Goal: Transaction & Acquisition: Book appointment/travel/reservation

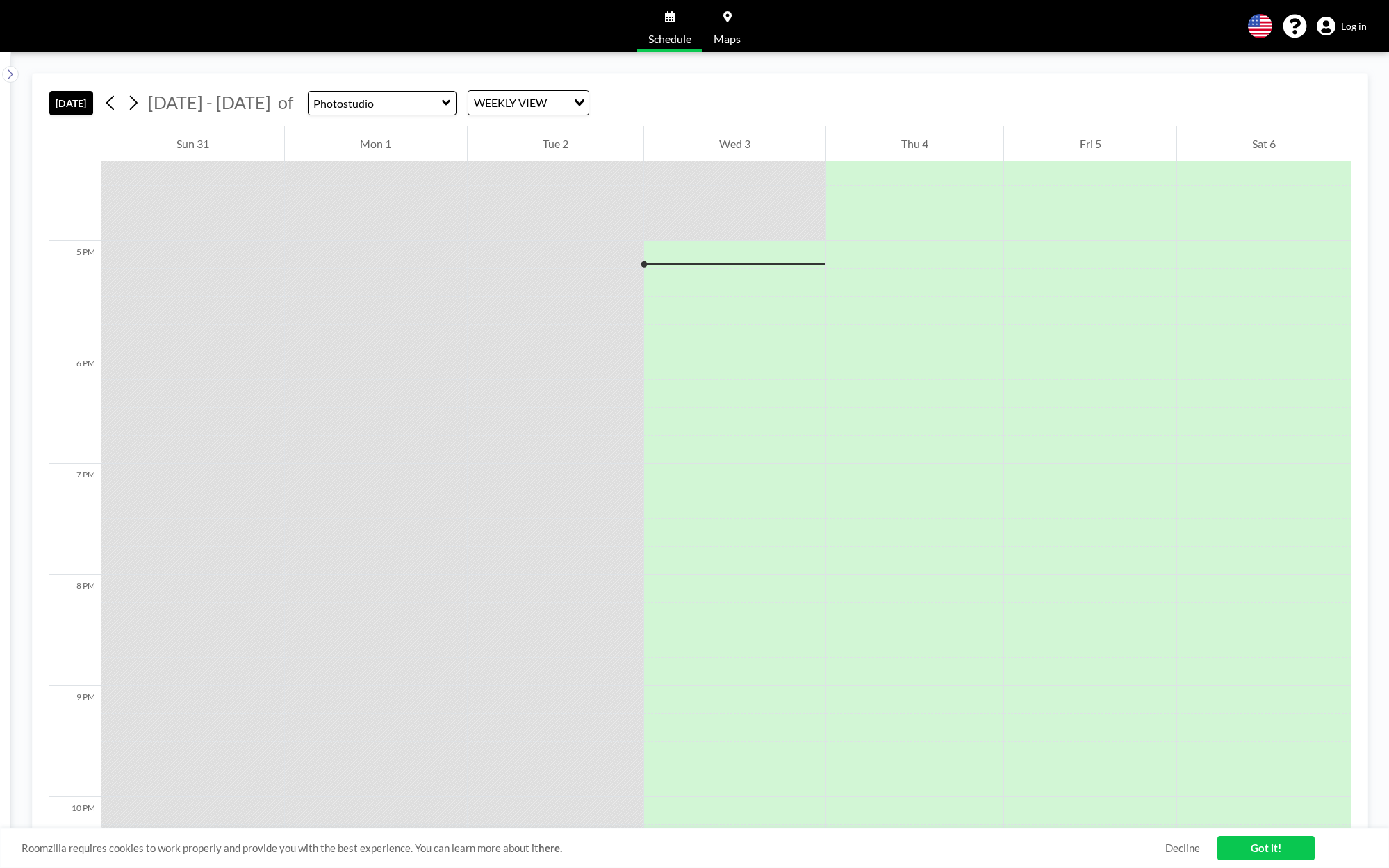
scroll to position [1862, 0]
click at [137, 102] on icon at bounding box center [134, 103] width 8 height 14
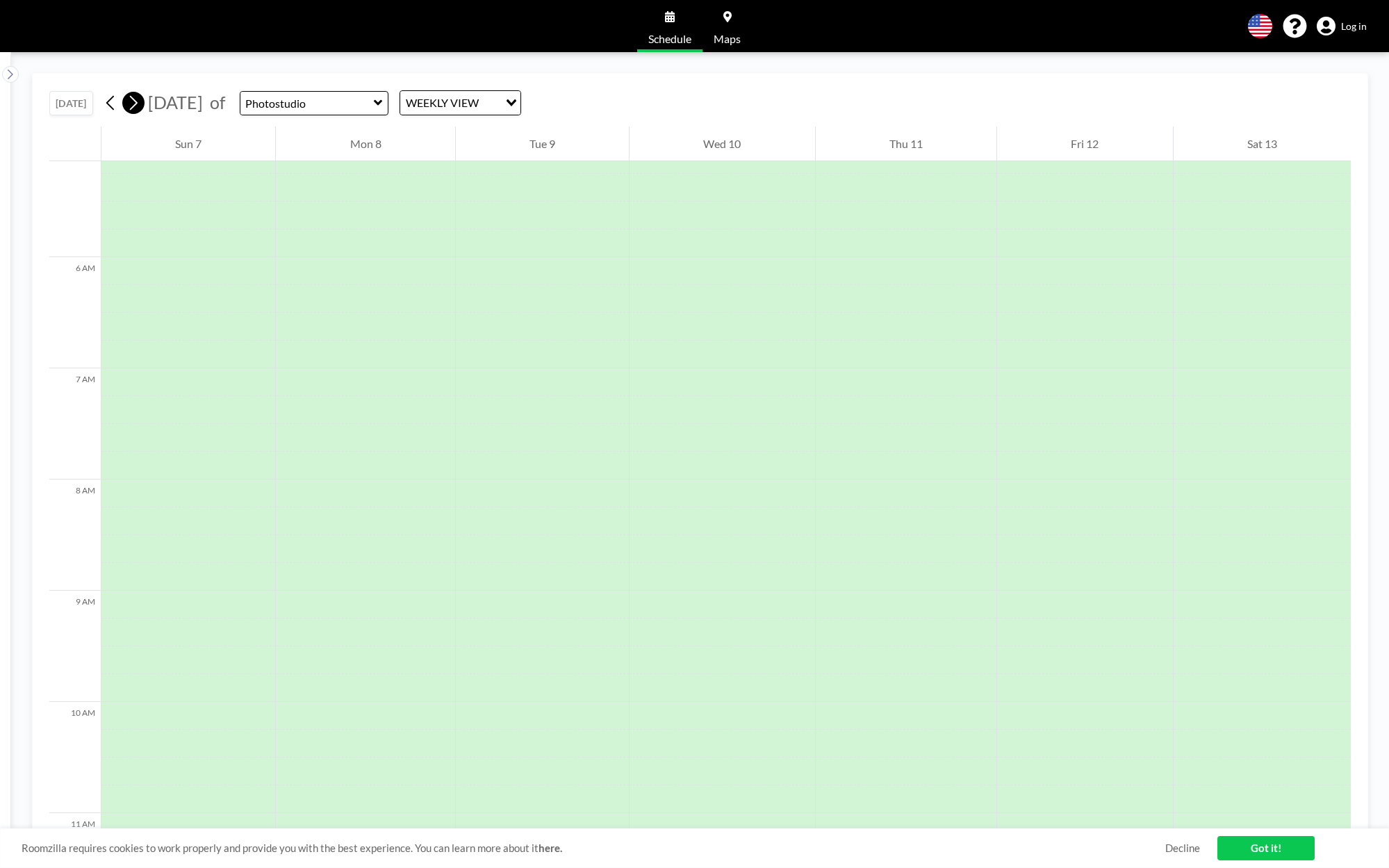
scroll to position [862, 0]
click at [137, 102] on icon at bounding box center [134, 103] width 8 height 14
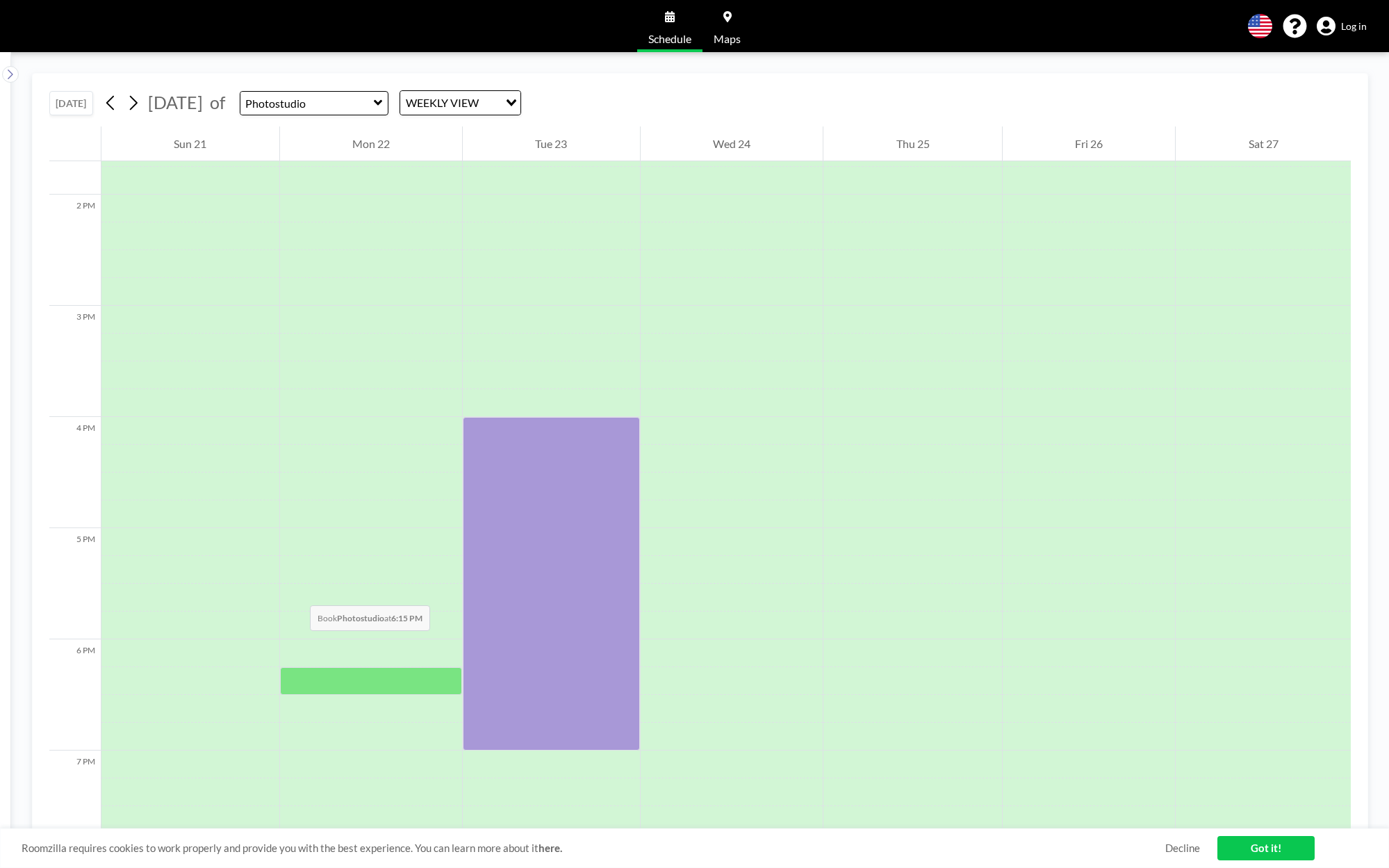
scroll to position [1625, 0]
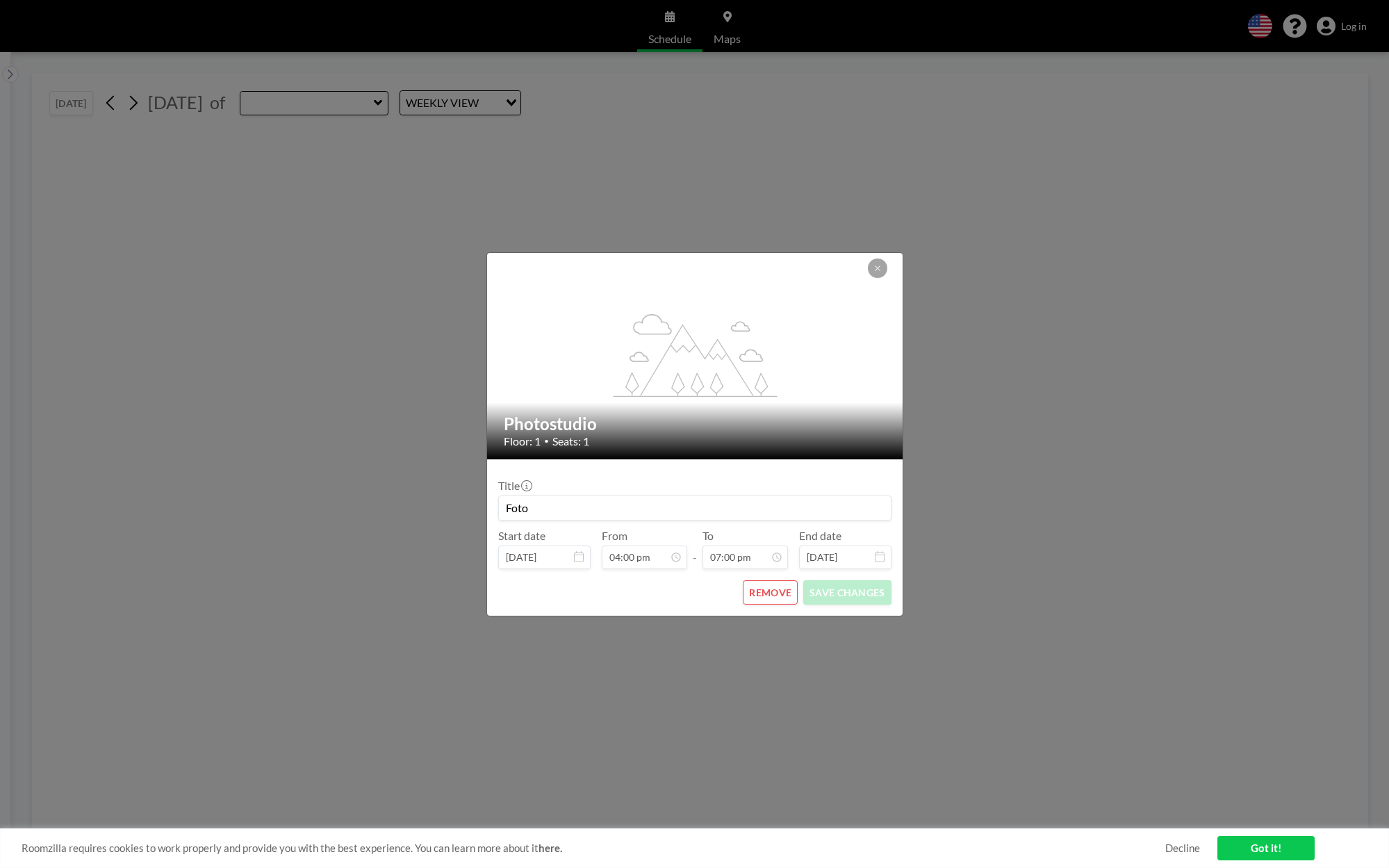
type input "Photostudio"
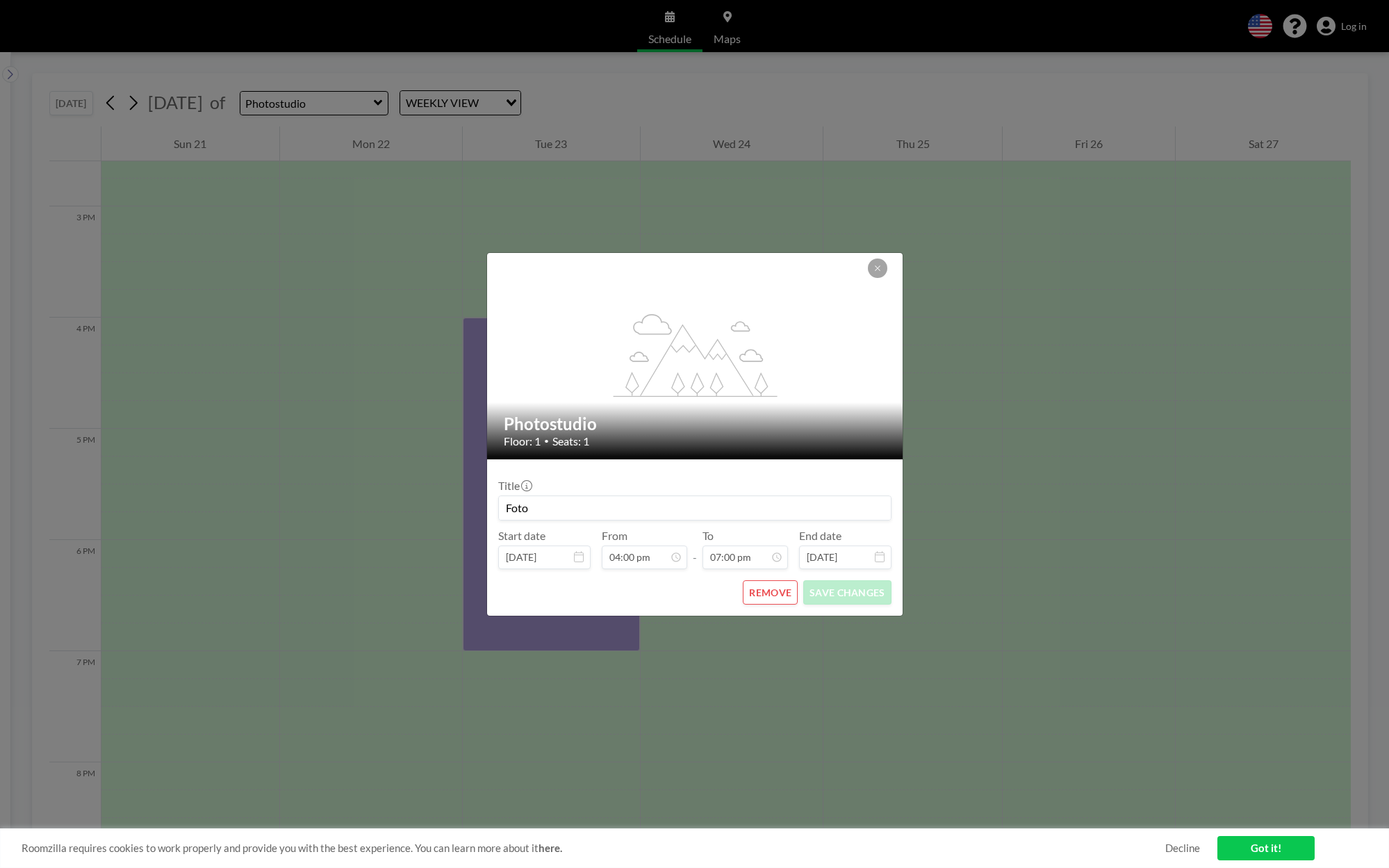
scroll to position [1751, 0]
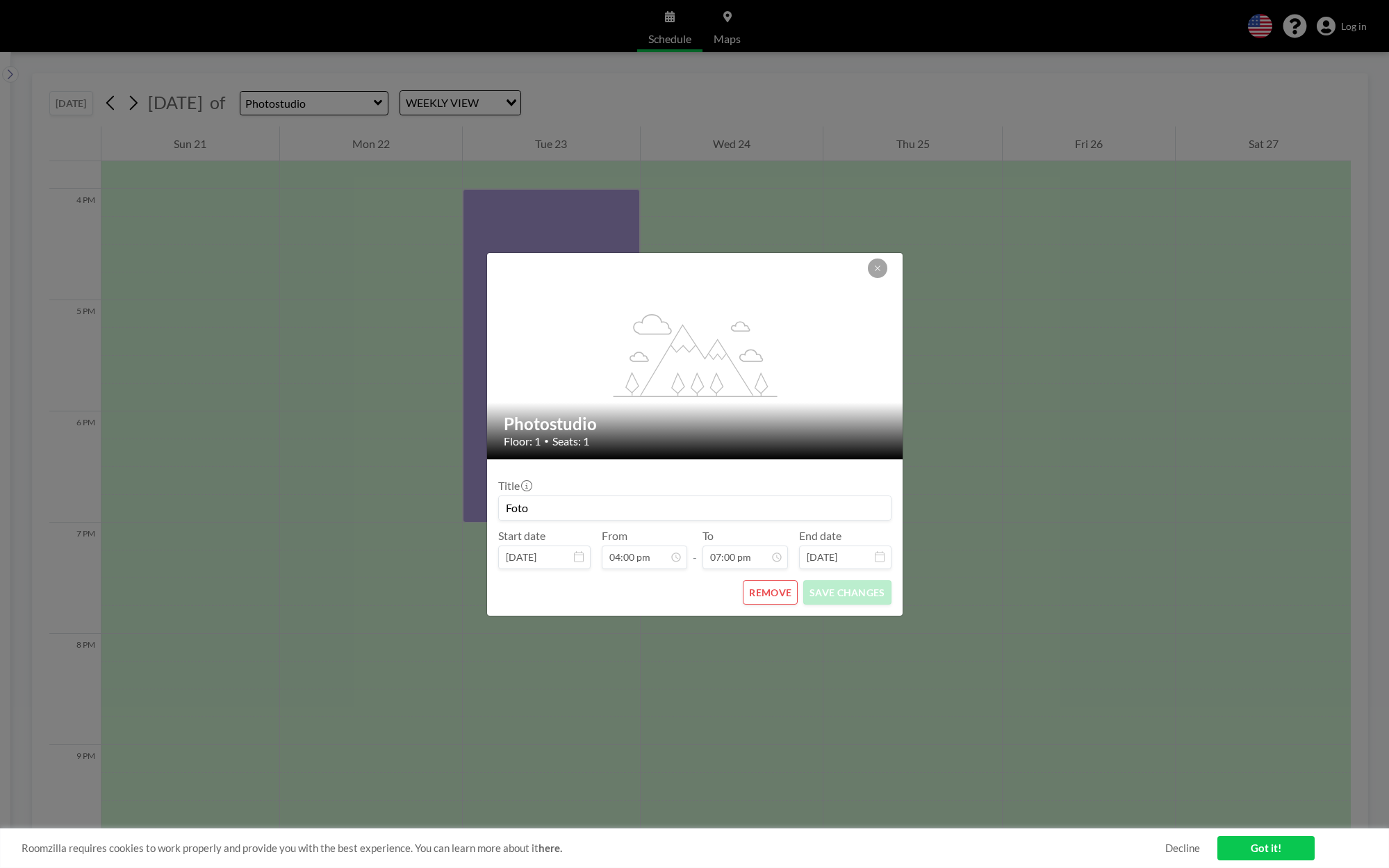
click at [772, 591] on button "REMOVE" at bounding box center [770, 592] width 55 height 24
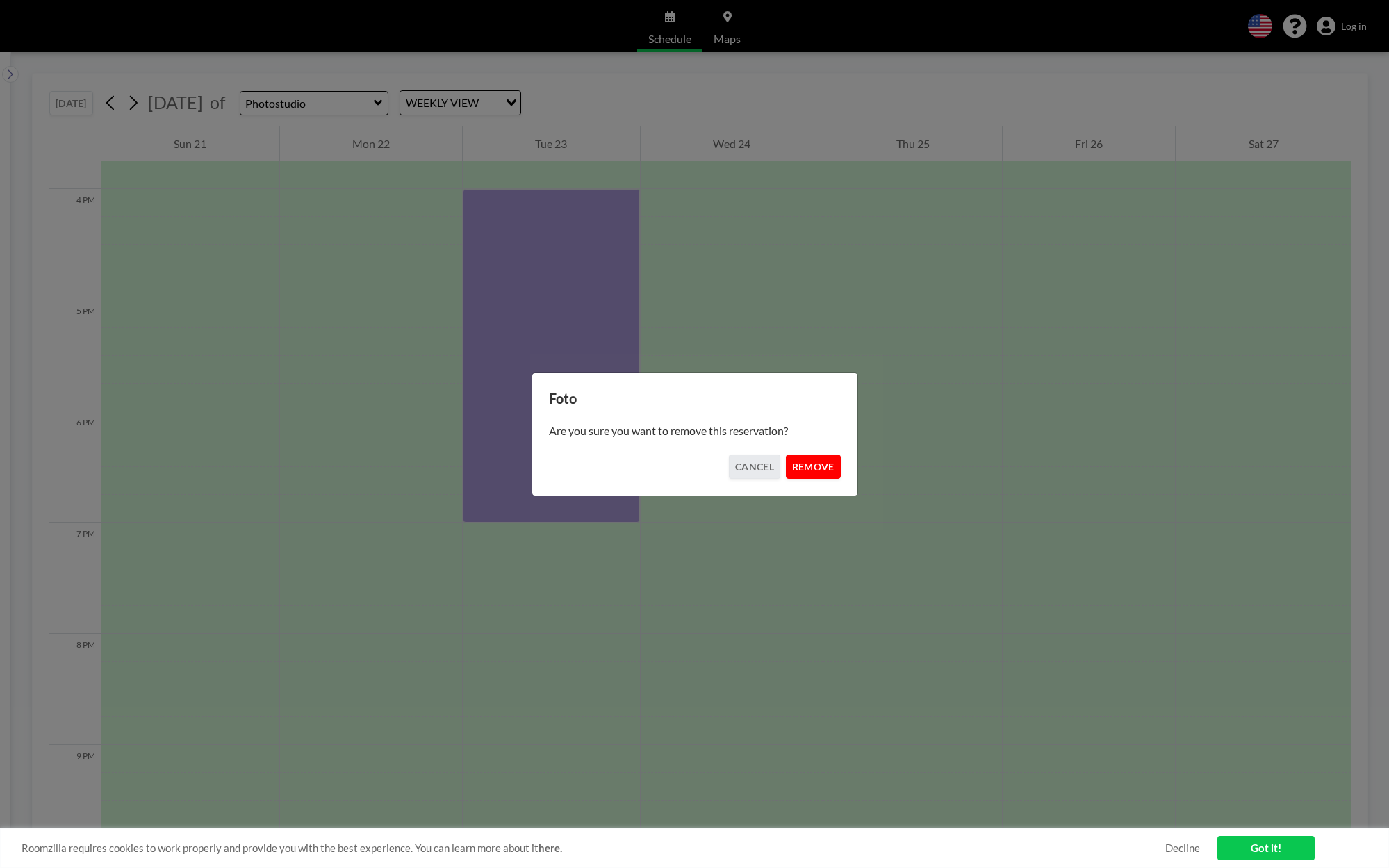
click at [804, 466] on button "REMOVE" at bounding box center [813, 466] width 55 height 24
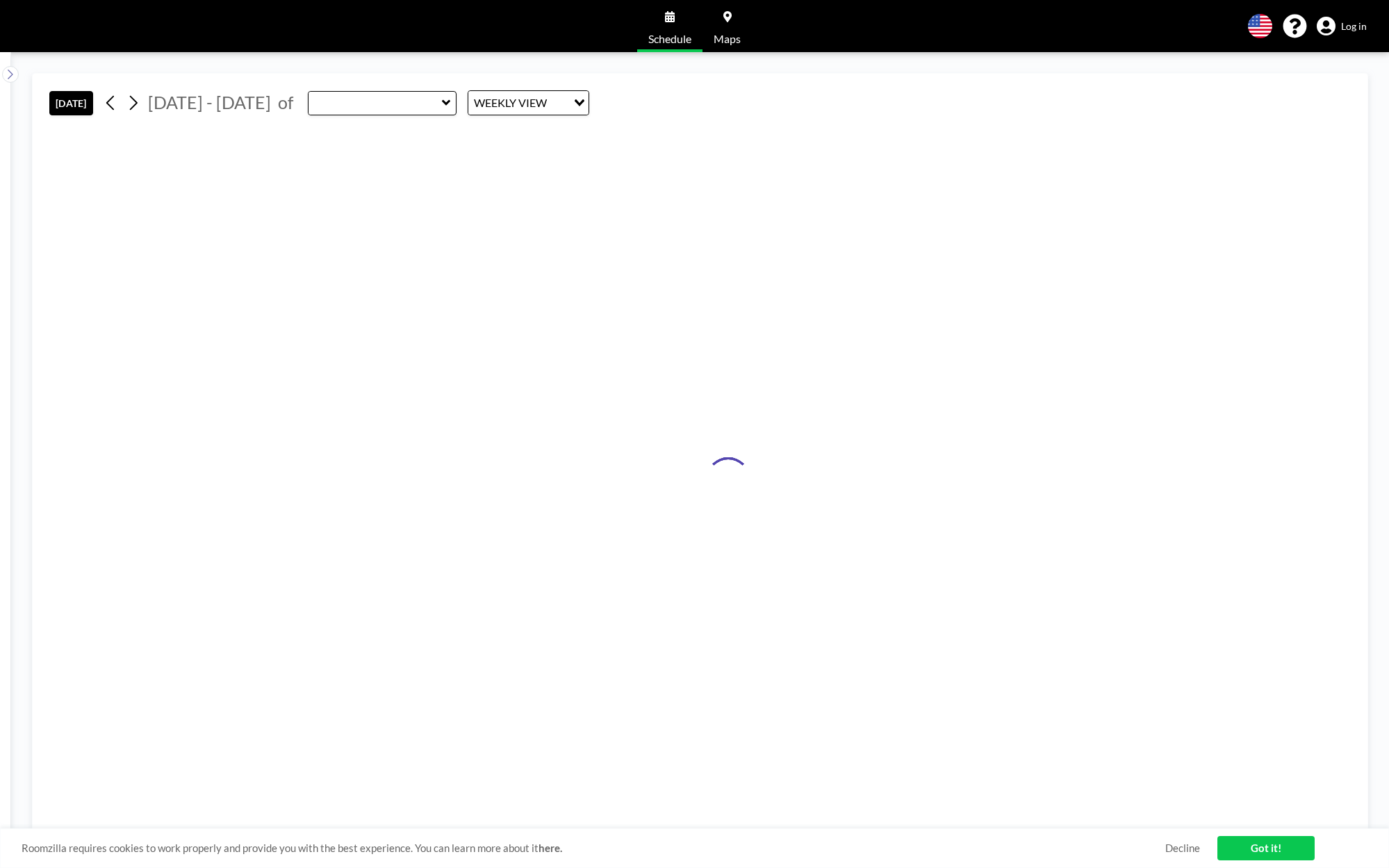
type input "Photostudio"
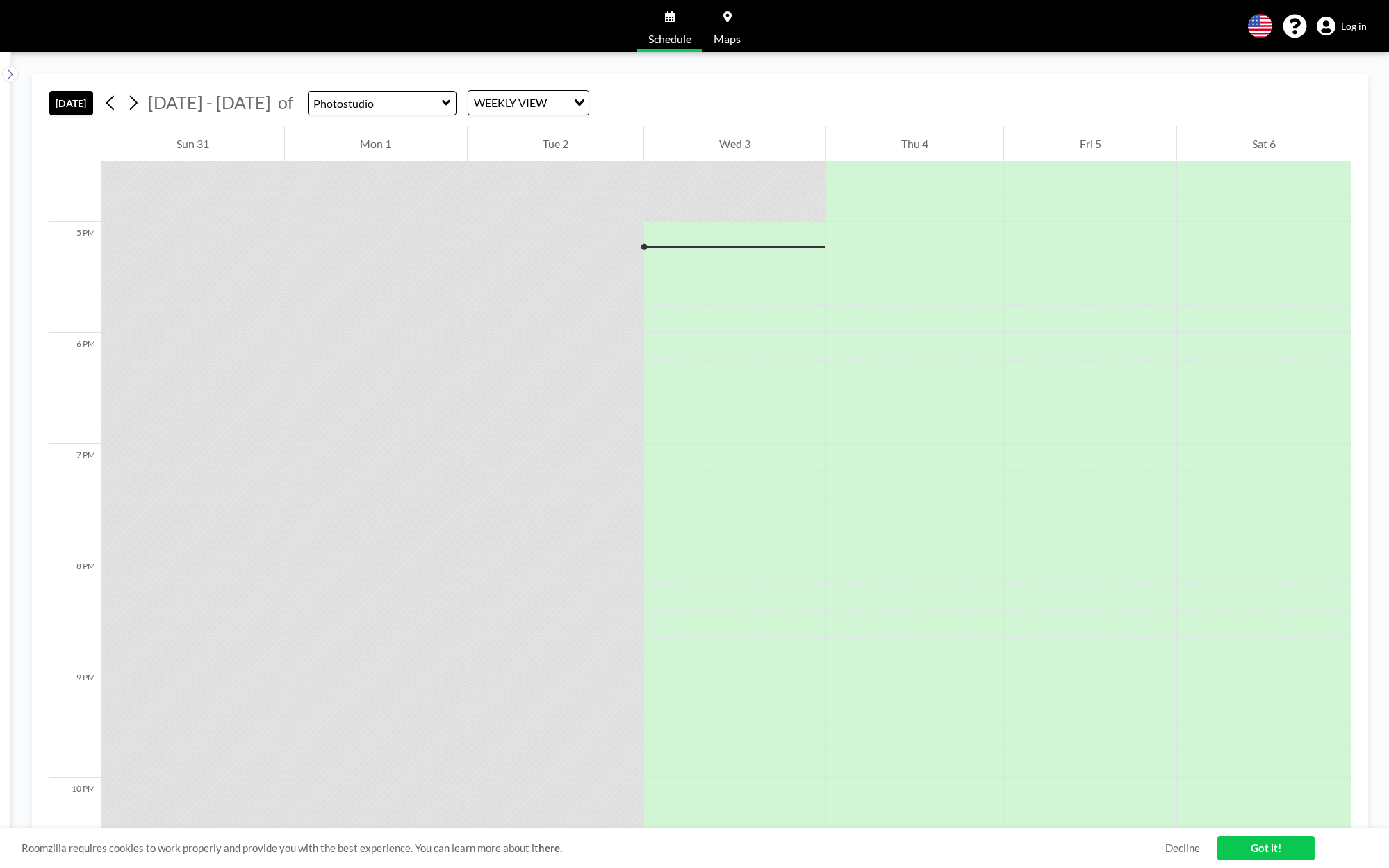
scroll to position [1862, 0]
click at [140, 104] on icon at bounding box center [133, 103] width 13 height 21
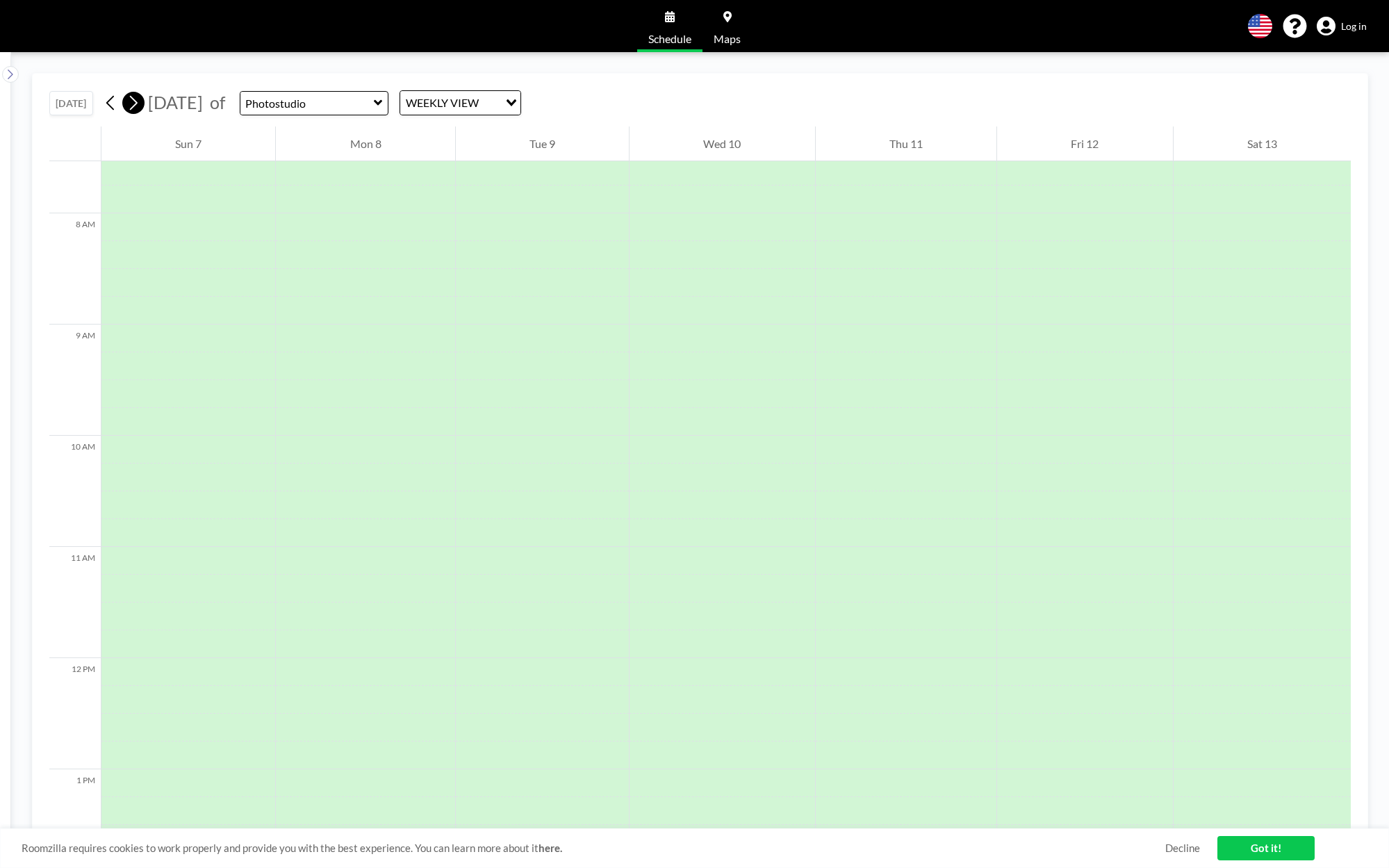
click at [140, 104] on icon at bounding box center [133, 103] width 13 height 21
click at [318, 434] on div at bounding box center [371, 433] width 183 height 27
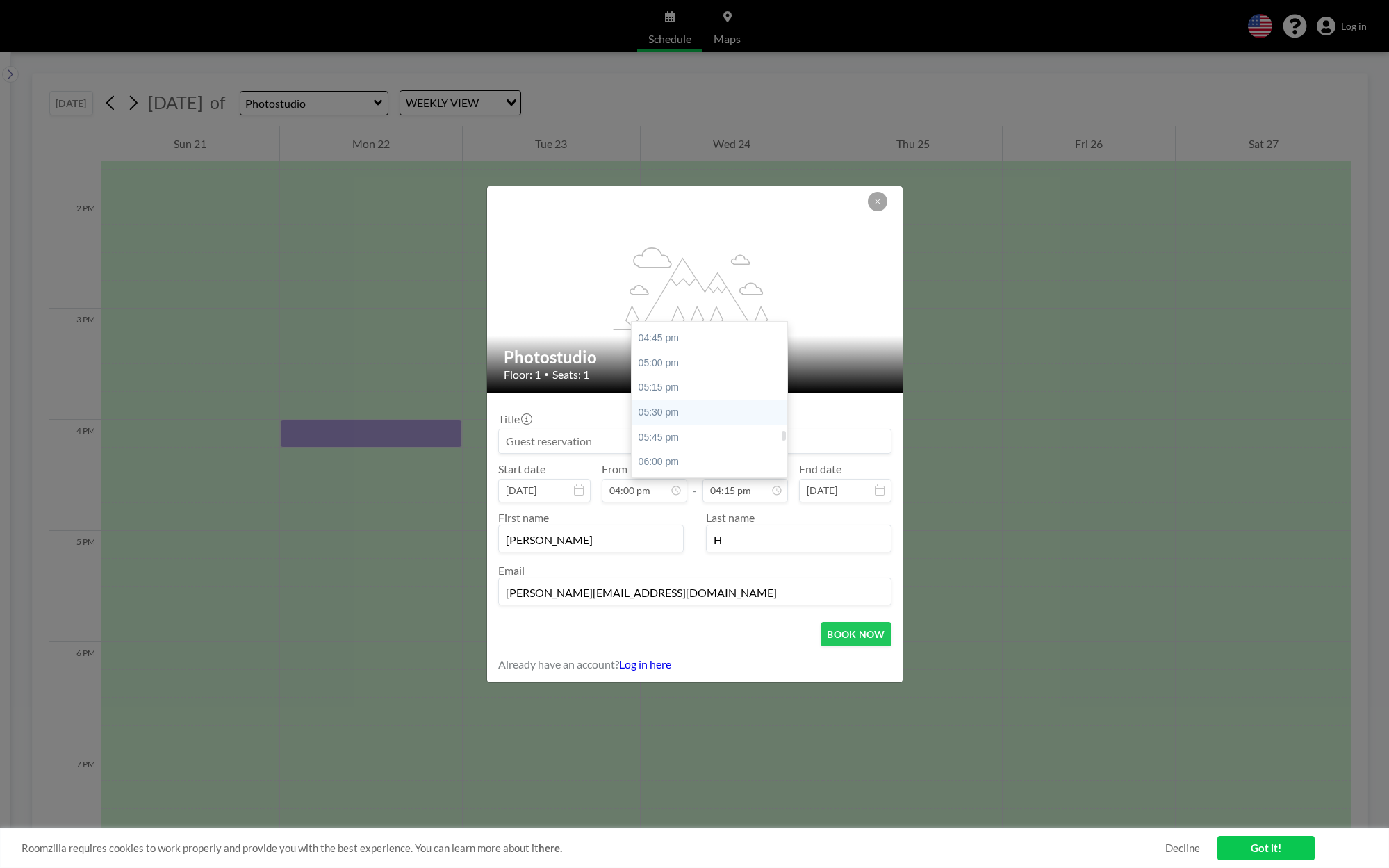
scroll to position [1677, 0]
click at [690, 442] on div "06:00 pm" at bounding box center [713, 437] width 163 height 25
click at [725, 489] on input "06:00 pm" at bounding box center [745, 490] width 86 height 24
click at [700, 429] on div "07:00 pm" at bounding box center [713, 433] width 163 height 25
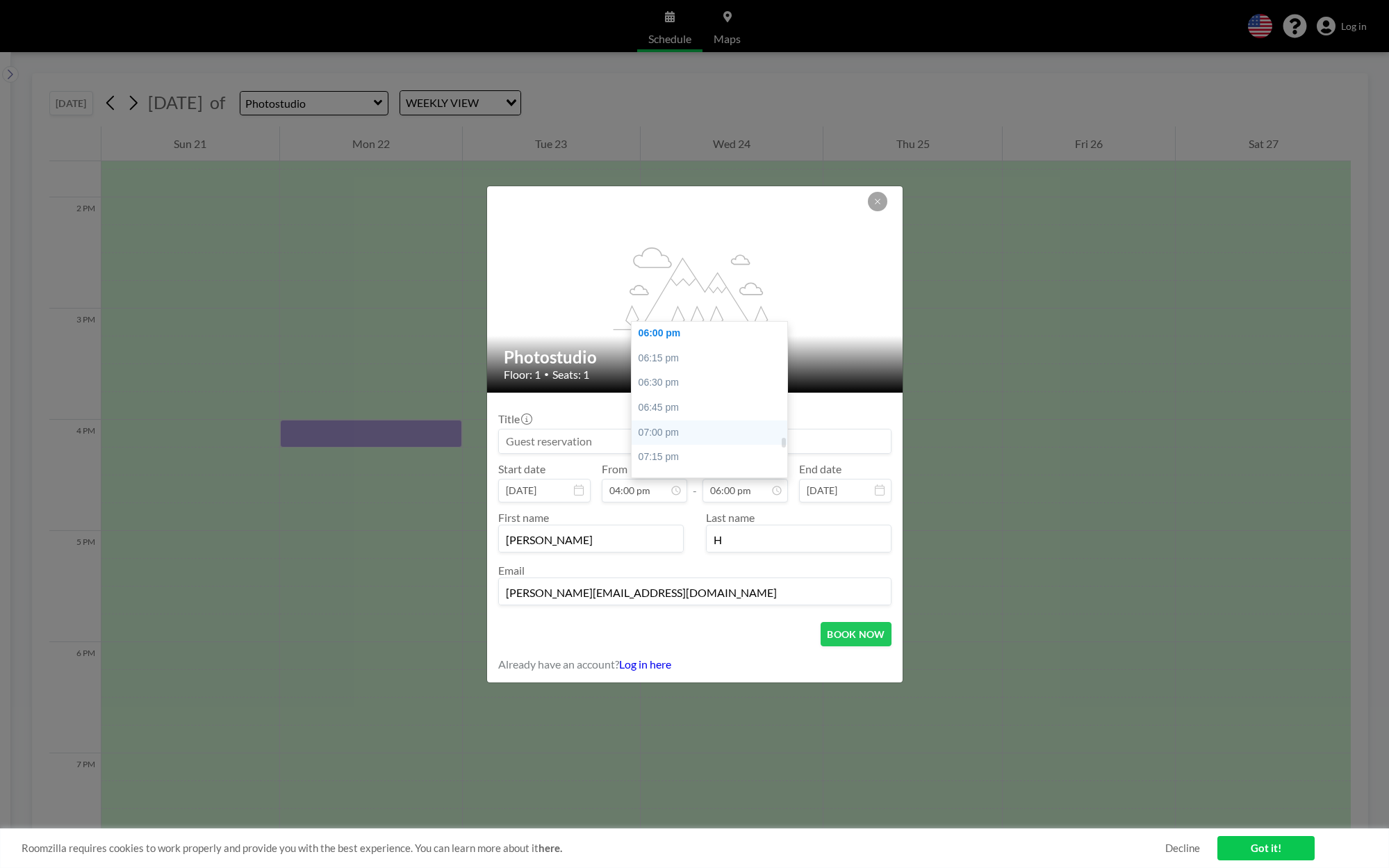
type input "07:00 pm"
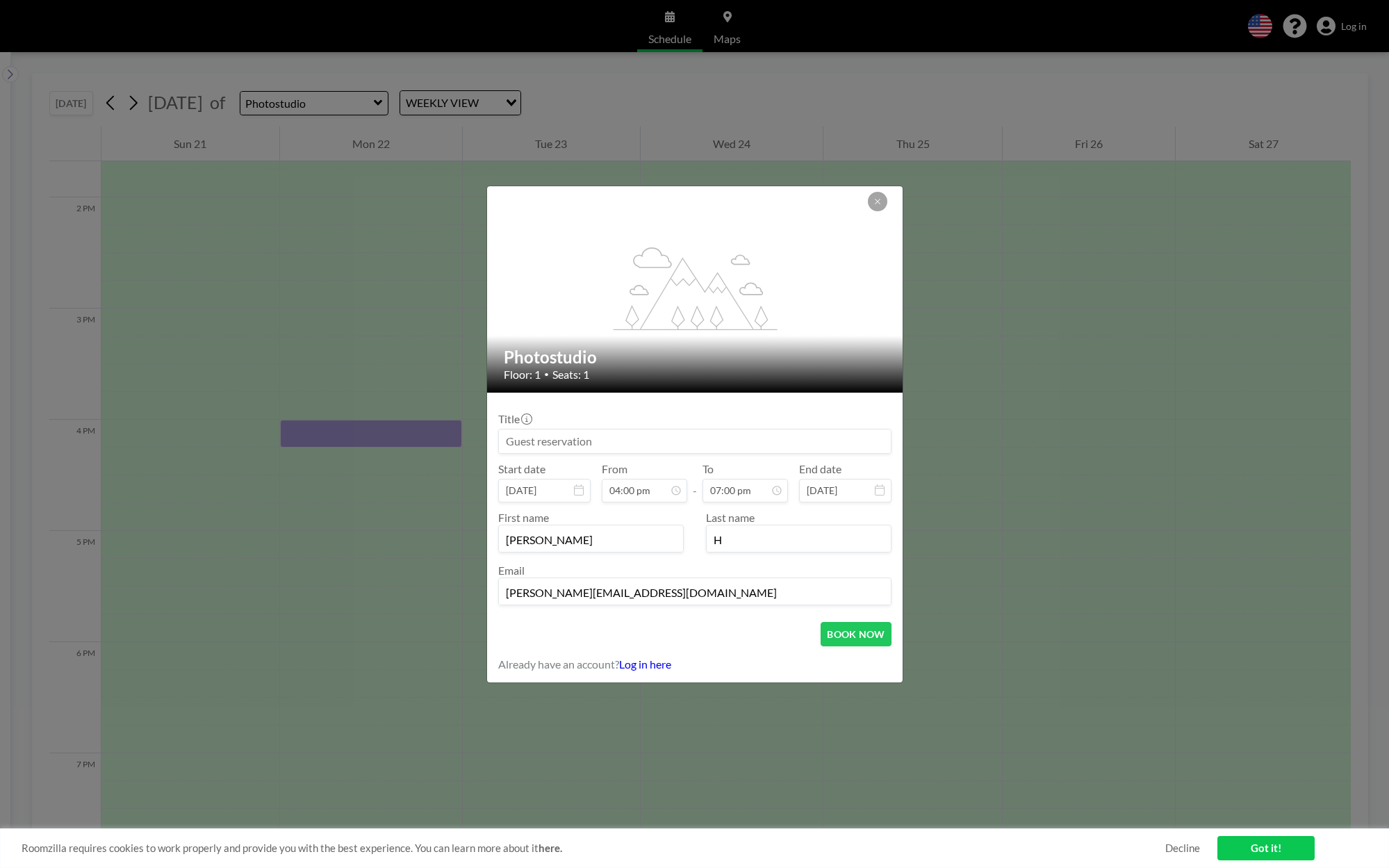
click at [551, 444] on input at bounding box center [694, 441] width 392 height 24
type input "Foto"
click at [863, 633] on button "BOOK NOW" at bounding box center [855, 634] width 70 height 24
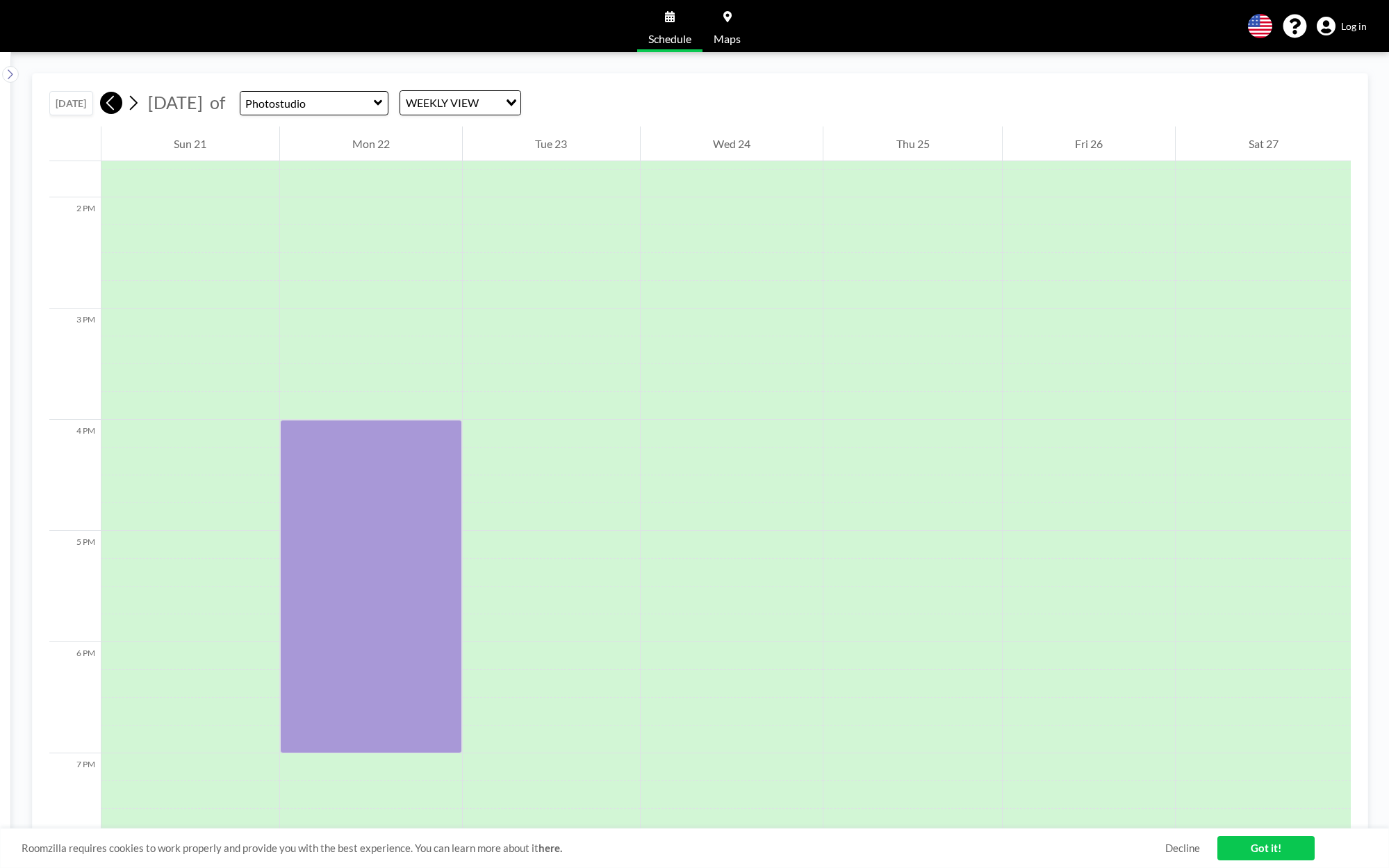
click at [117, 102] on icon at bounding box center [111, 103] width 13 height 21
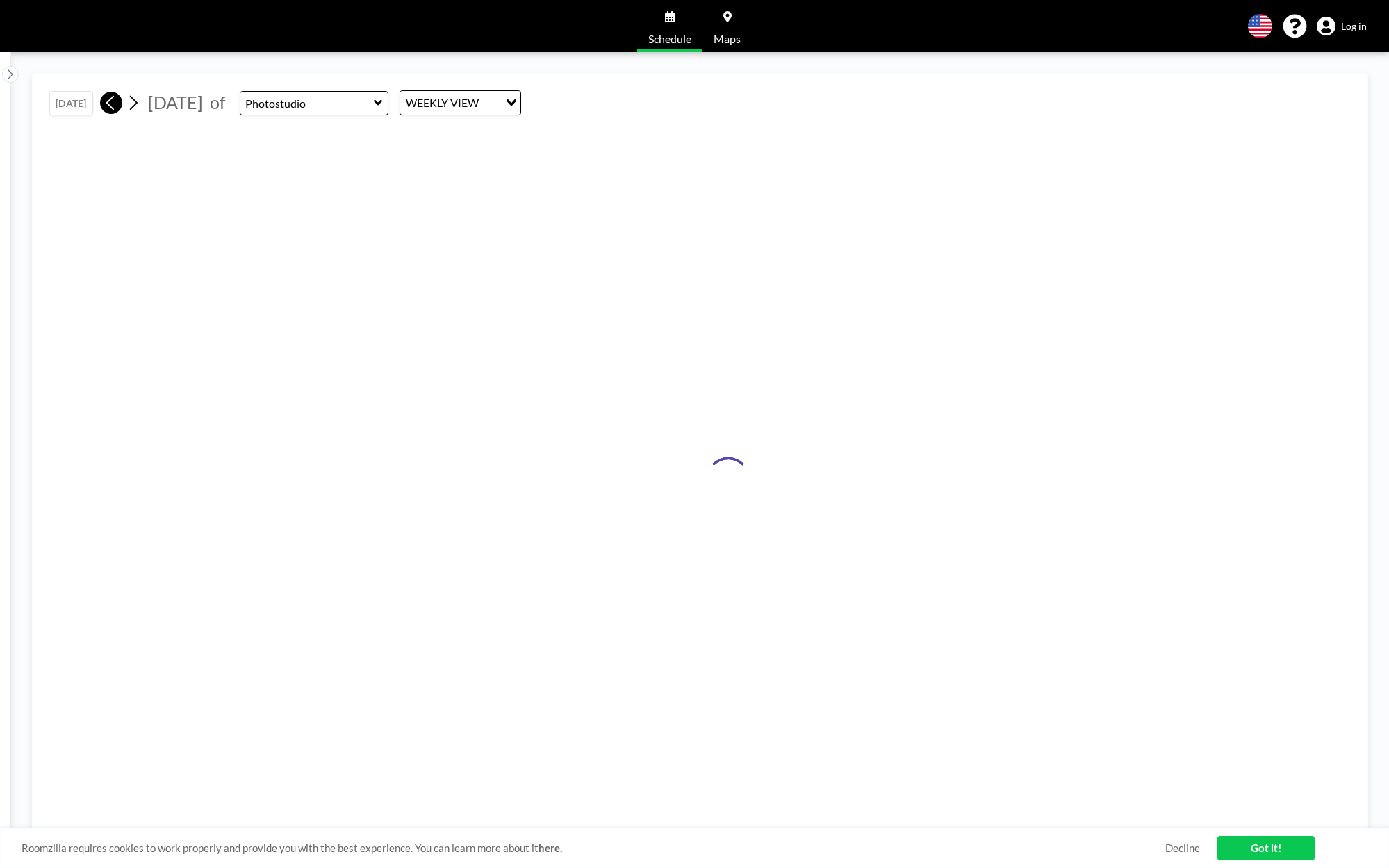
click at [117, 102] on icon at bounding box center [111, 103] width 13 height 21
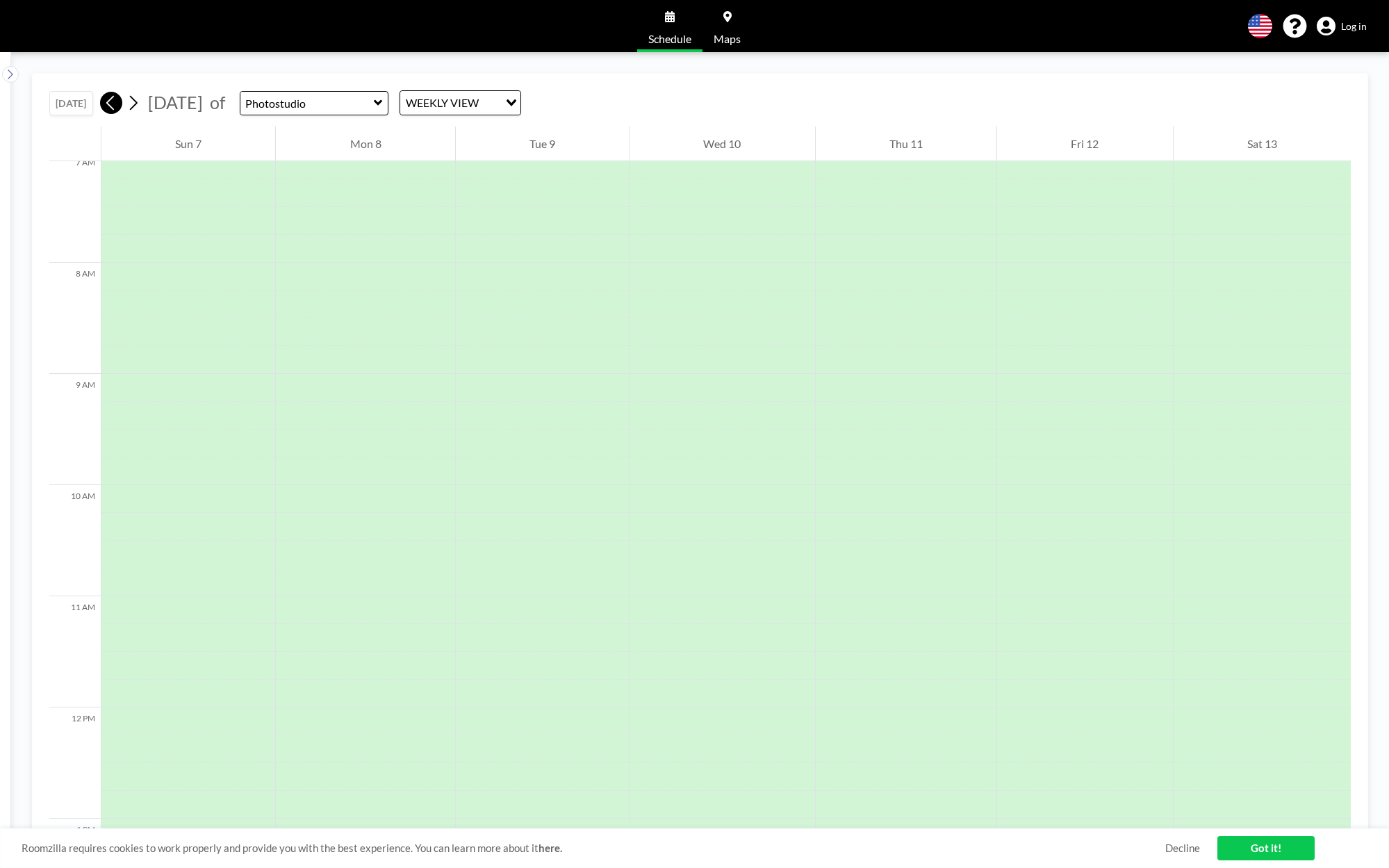
scroll to position [862, 0]
click at [117, 102] on icon at bounding box center [111, 103] width 13 height 21
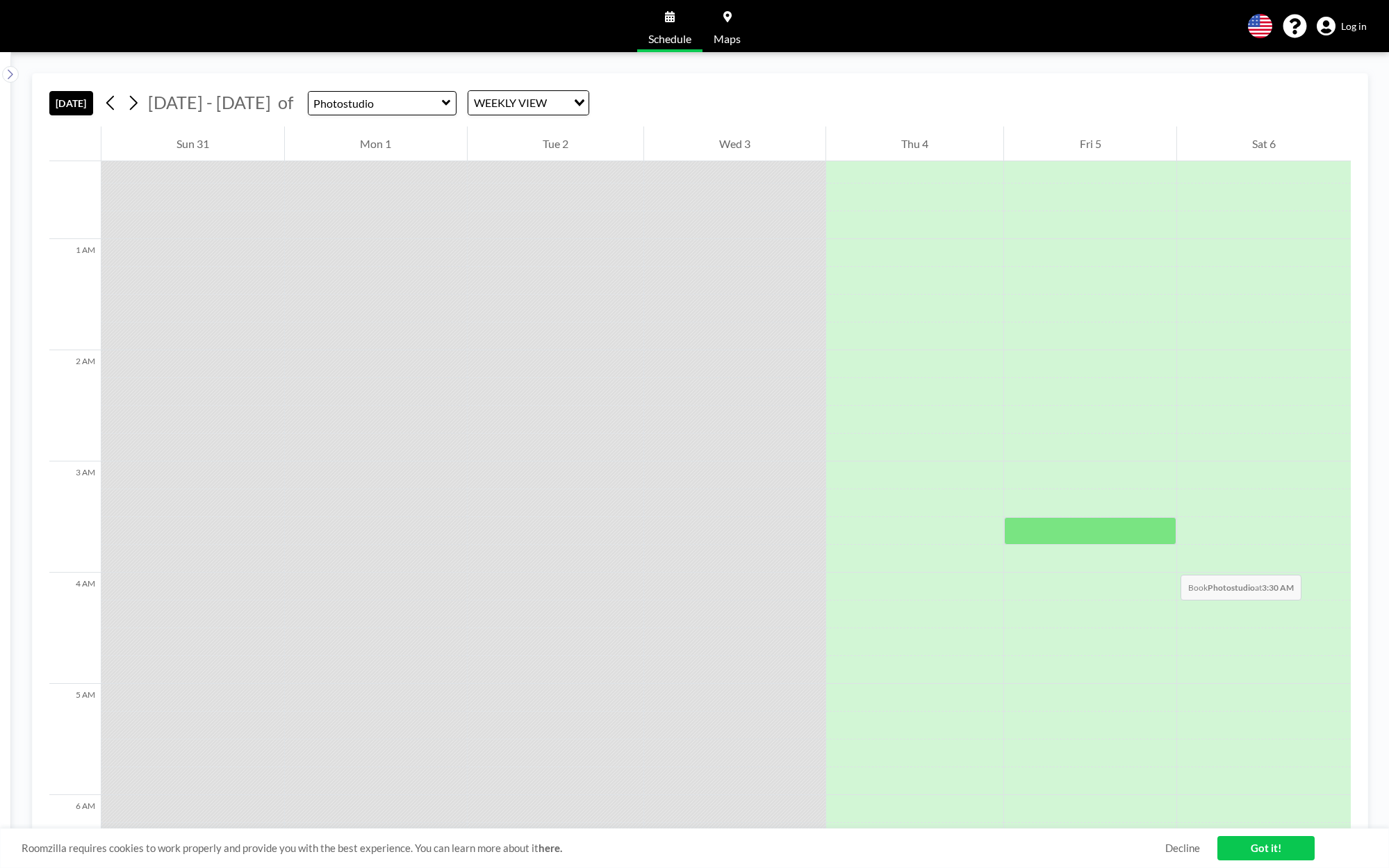
scroll to position [0, 0]
